Goal: Transaction & Acquisition: Purchase product/service

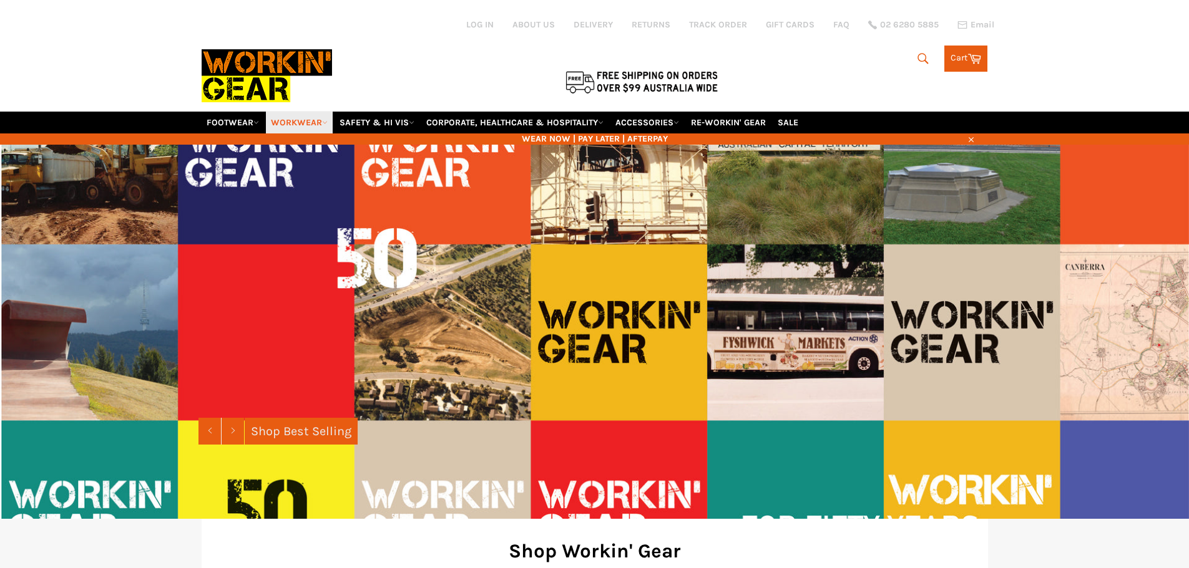
click at [328, 120] on icon at bounding box center [325, 123] width 6 height 6
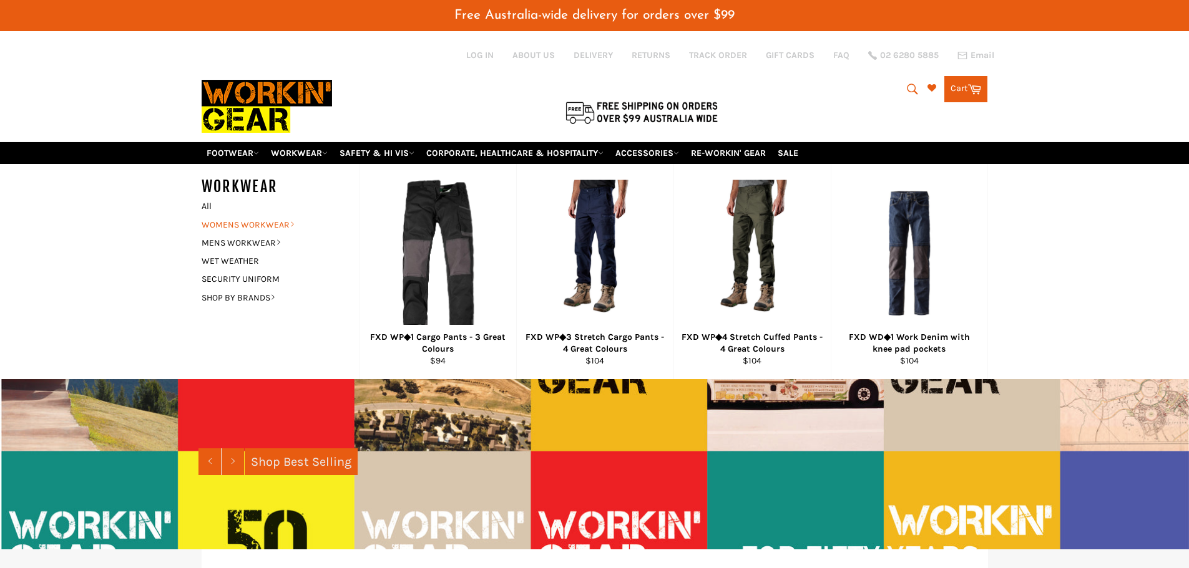
click at [248, 222] on link "WOMENS WORKWEAR" at bounding box center [270, 225] width 151 height 18
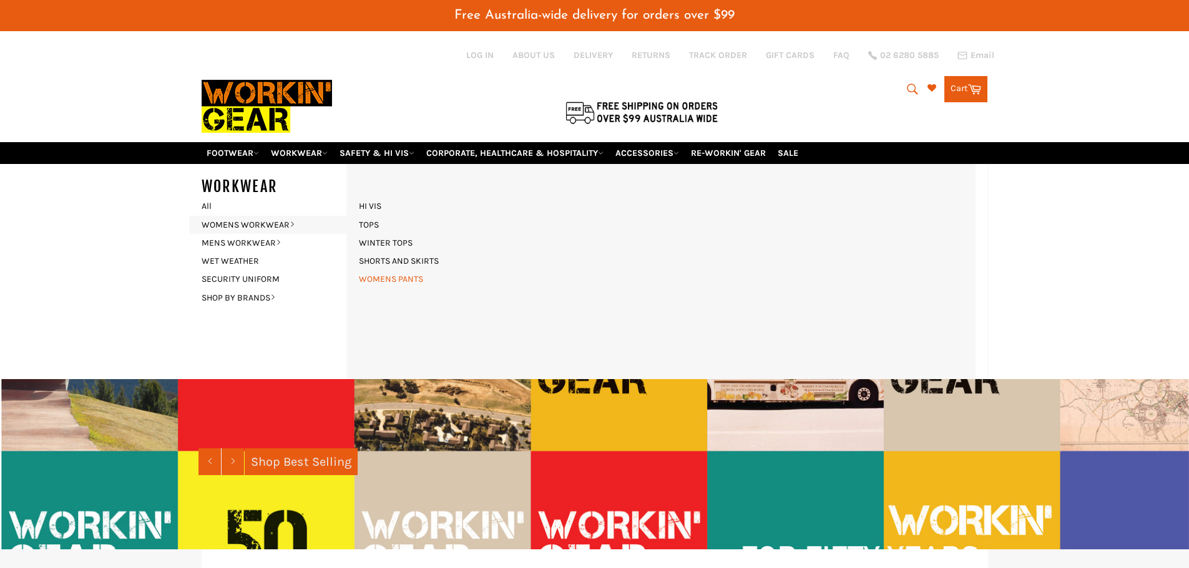
click at [401, 280] on link "WOMENS PANTS" at bounding box center [391, 279] width 77 height 18
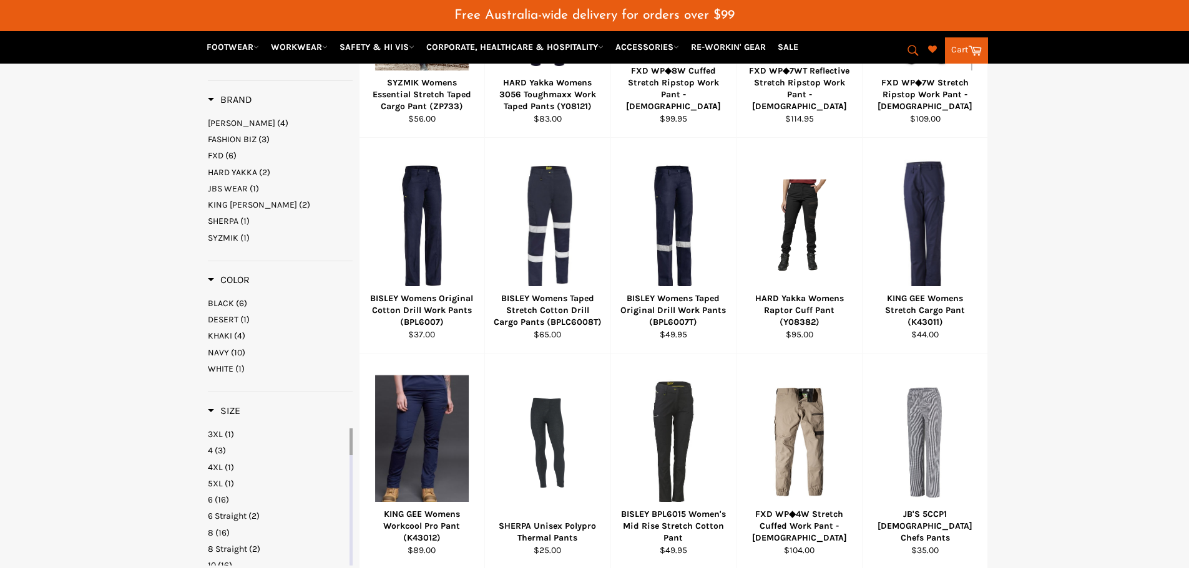
scroll to position [437, 0]
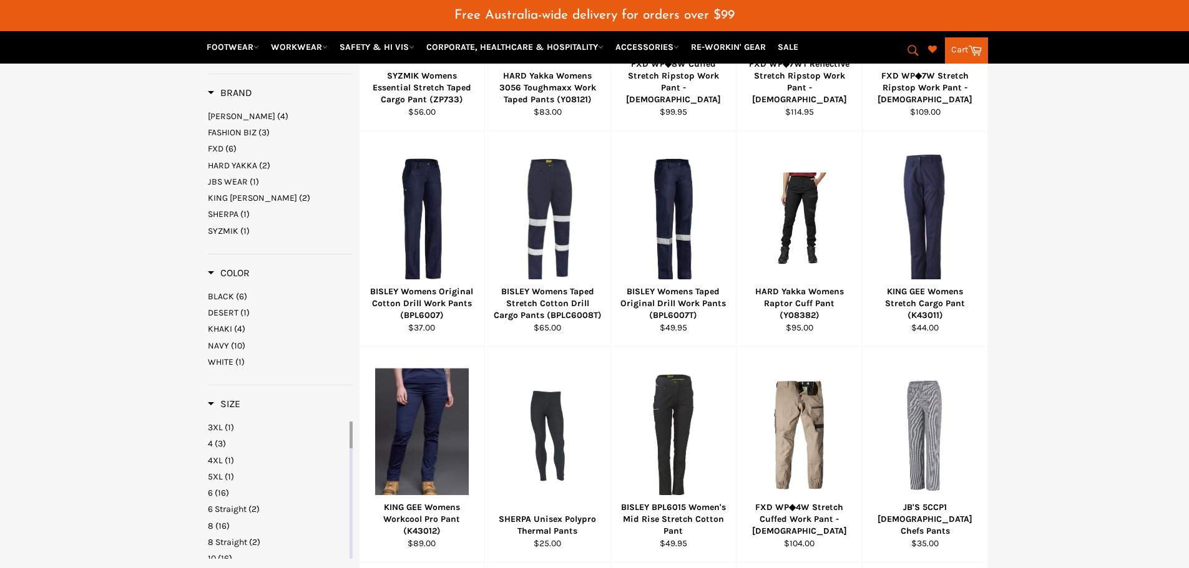
click at [225, 308] on span "DESERT" at bounding box center [223, 313] width 31 height 11
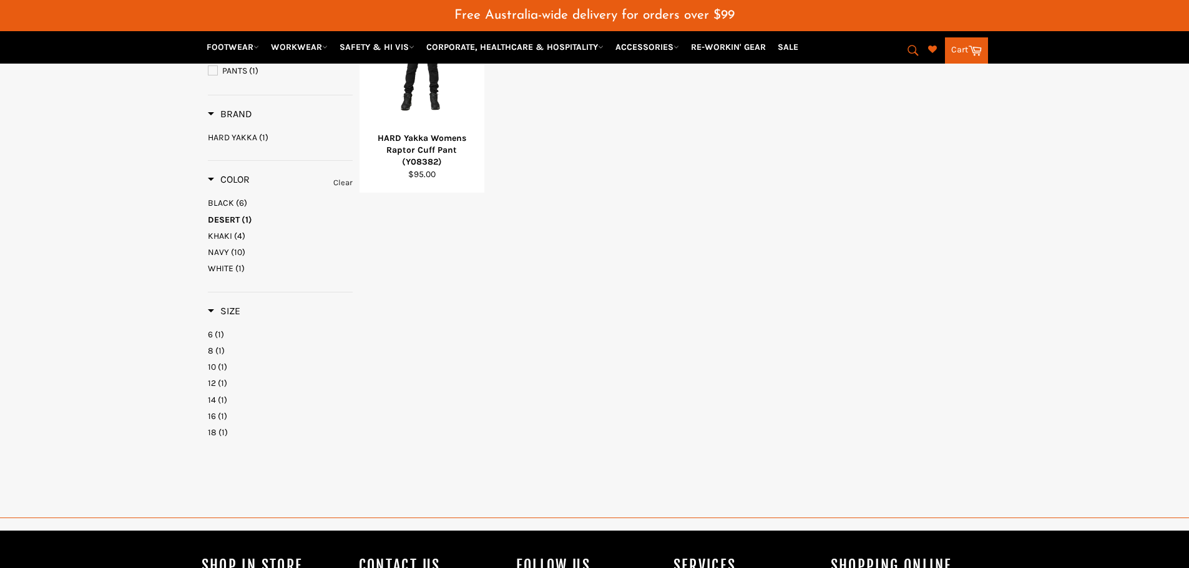
scroll to position [250, 0]
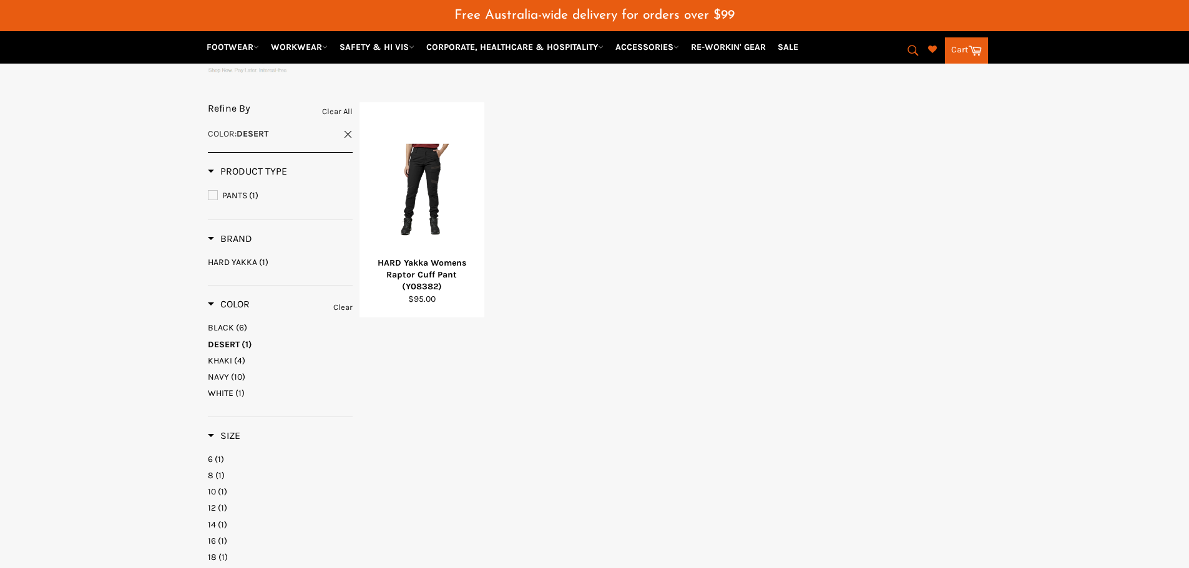
click at [231, 358] on span "KHAKI" at bounding box center [220, 361] width 24 height 11
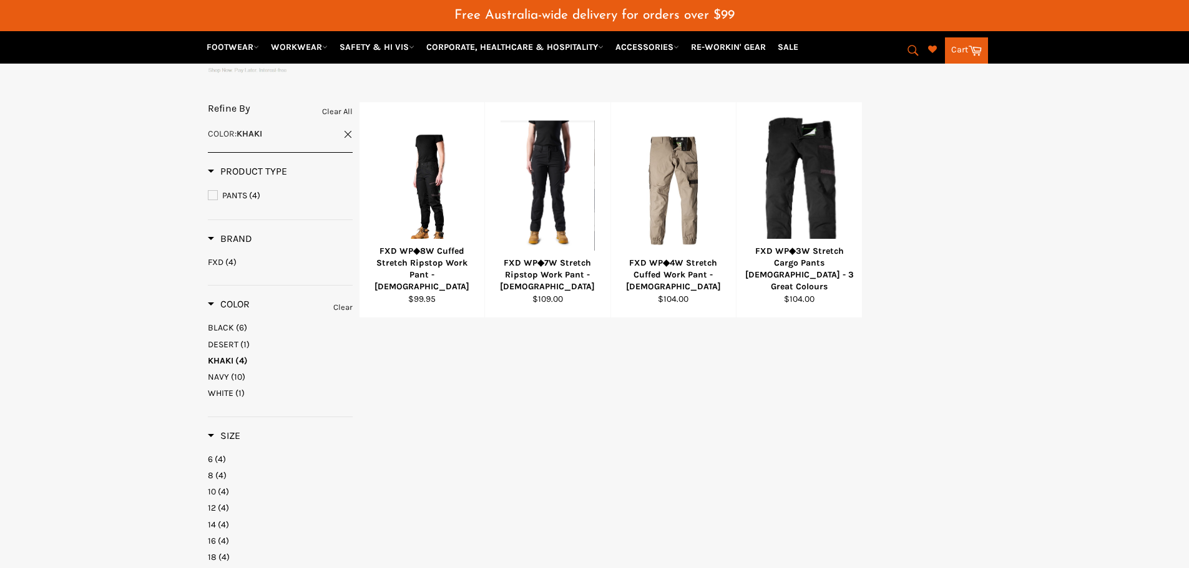
click at [343, 304] on link "Clear" at bounding box center [342, 308] width 19 height 14
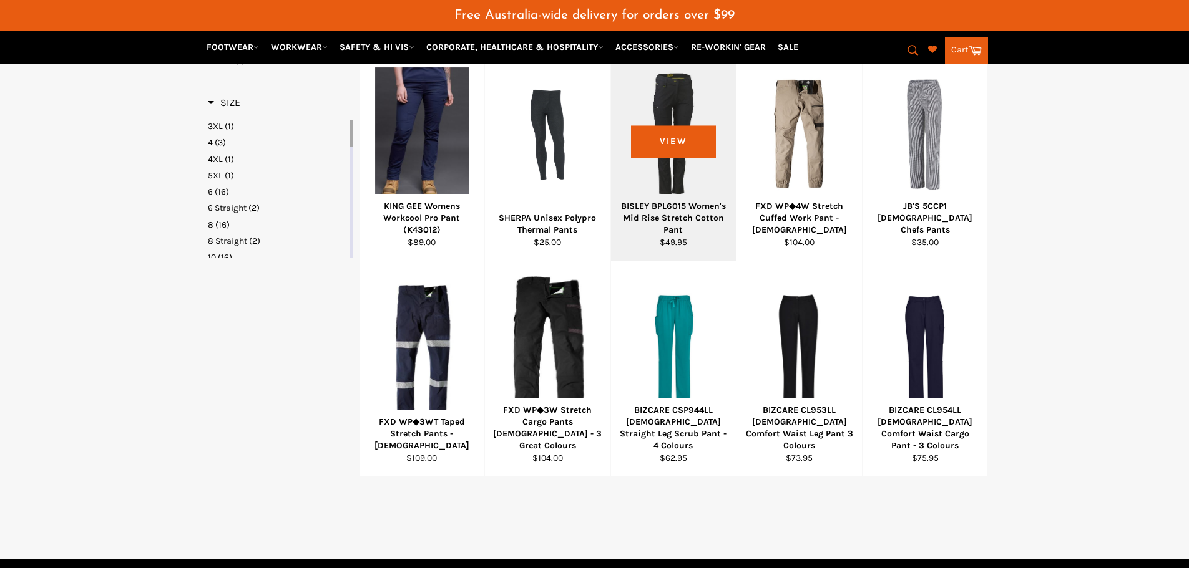
scroll to position [749, 0]
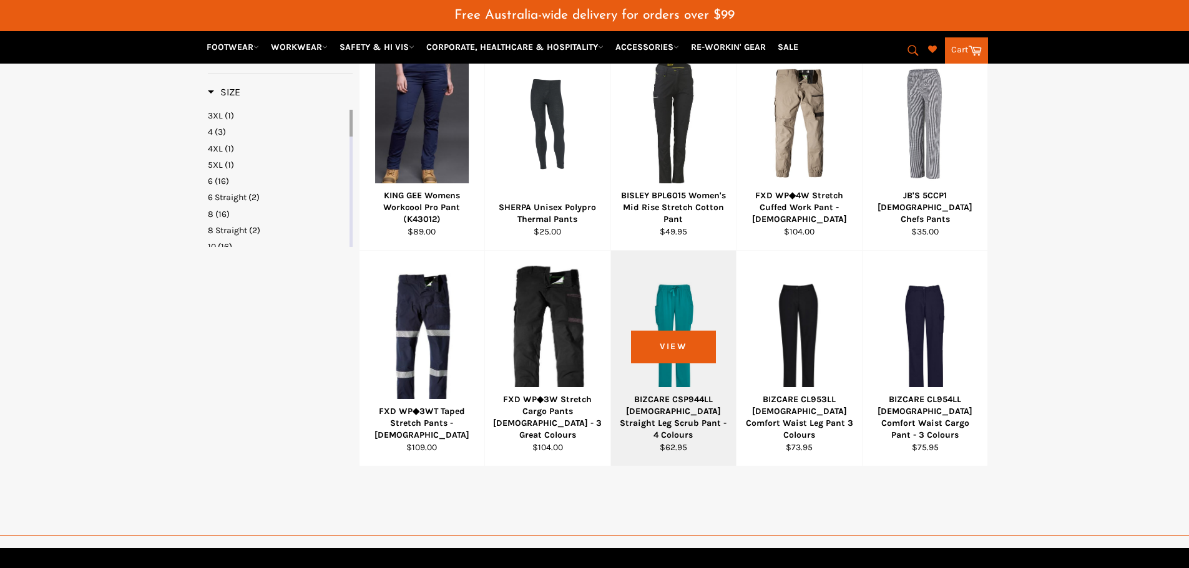
click at [684, 375] on div at bounding box center [673, 339] width 94 height 147
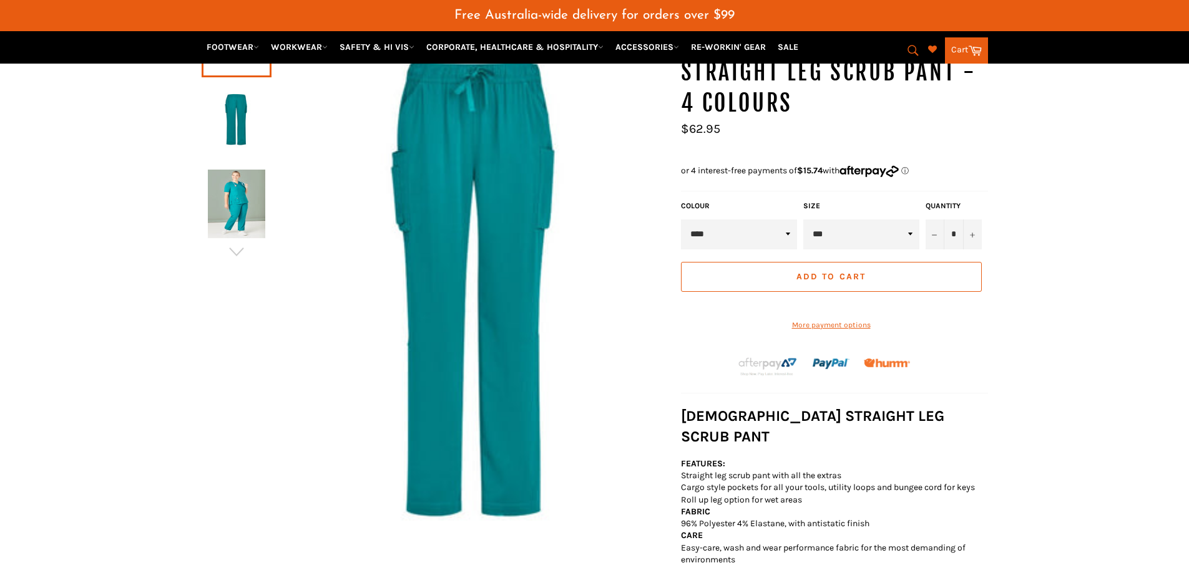
scroll to position [187, 0]
